Goal: Navigation & Orientation: Go to known website

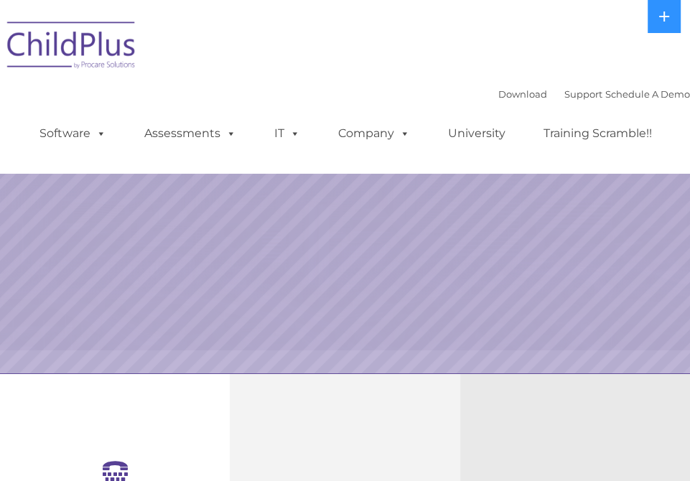
select select "MEDIUM"
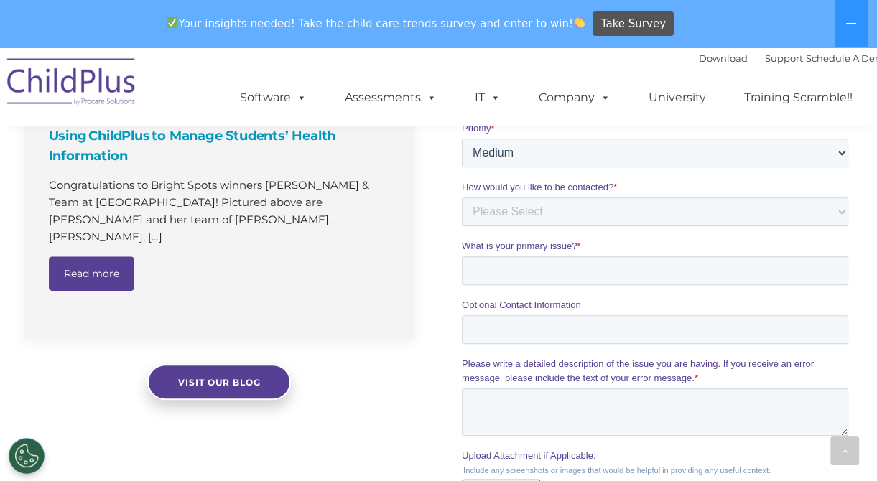
scroll to position [1200, 0]
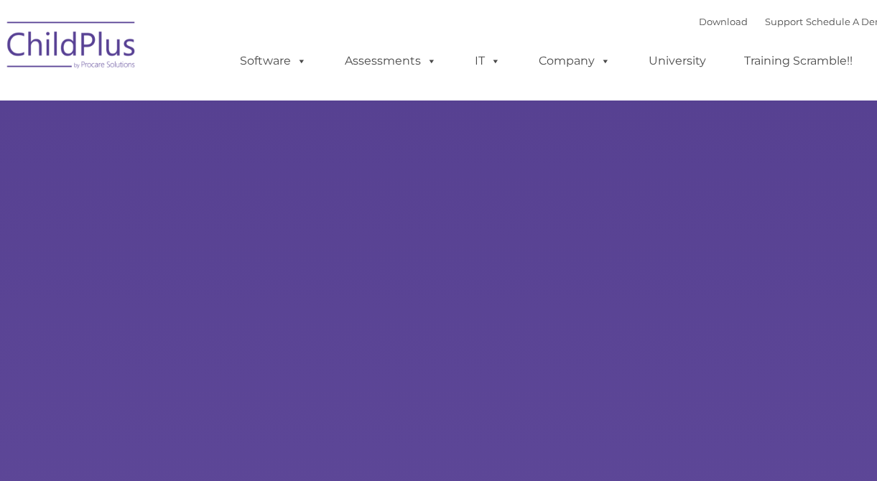
type input ""
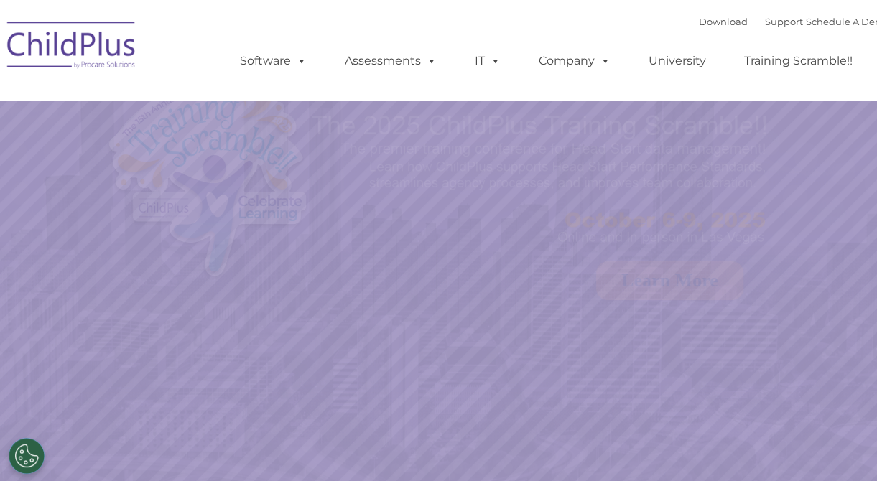
select select "MEDIUM"
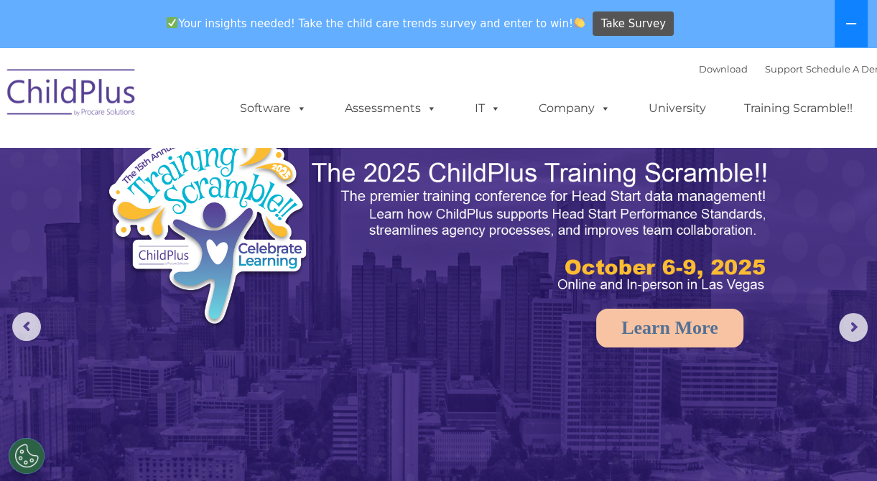
click at [848, 24] on icon at bounding box center [851, 23] width 10 height 1
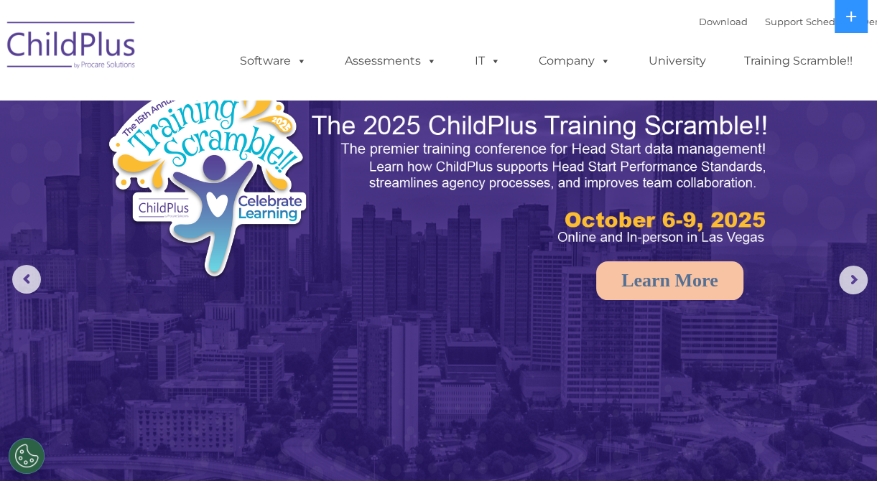
click at [77, 38] on img at bounding box center [72, 47] width 144 height 72
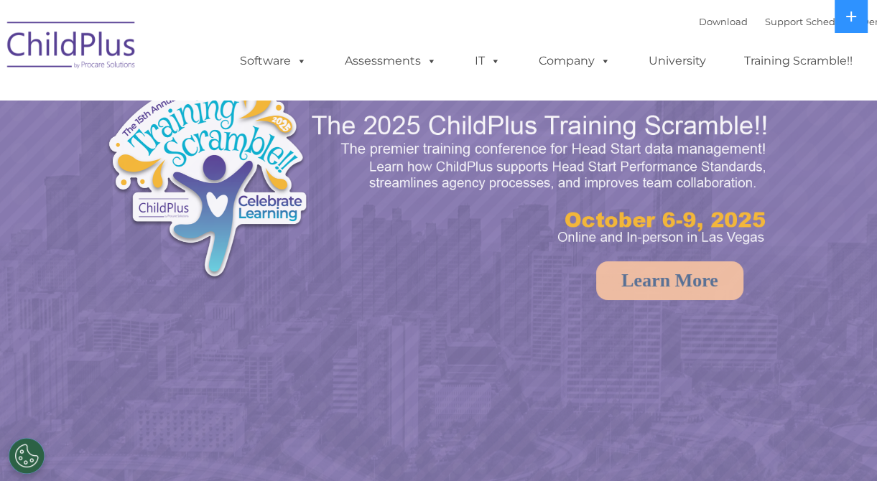
select select "MEDIUM"
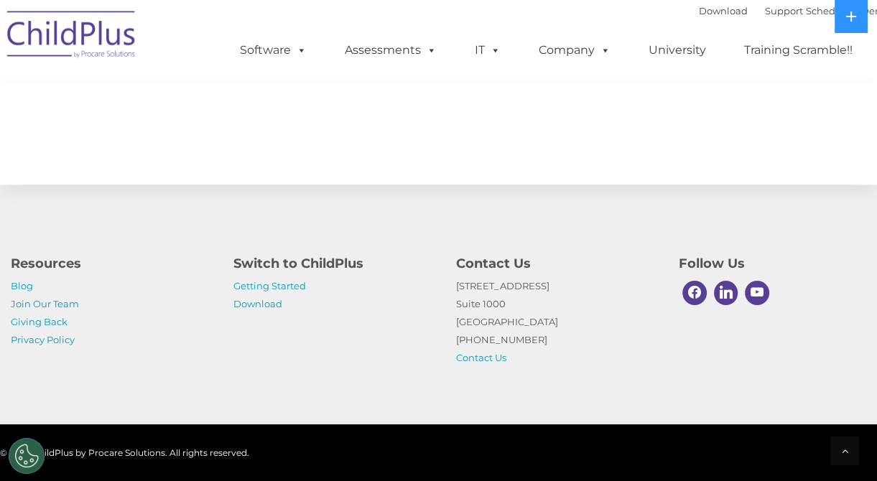
scroll to position [1673, 0]
